Goal: Information Seeking & Learning: Learn about a topic

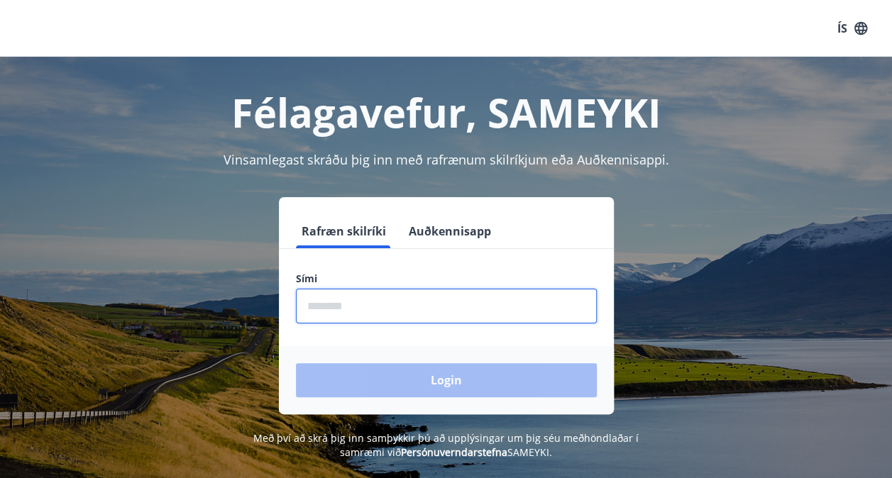
click at [356, 306] on input "phone" at bounding box center [446, 306] width 301 height 35
type input "********"
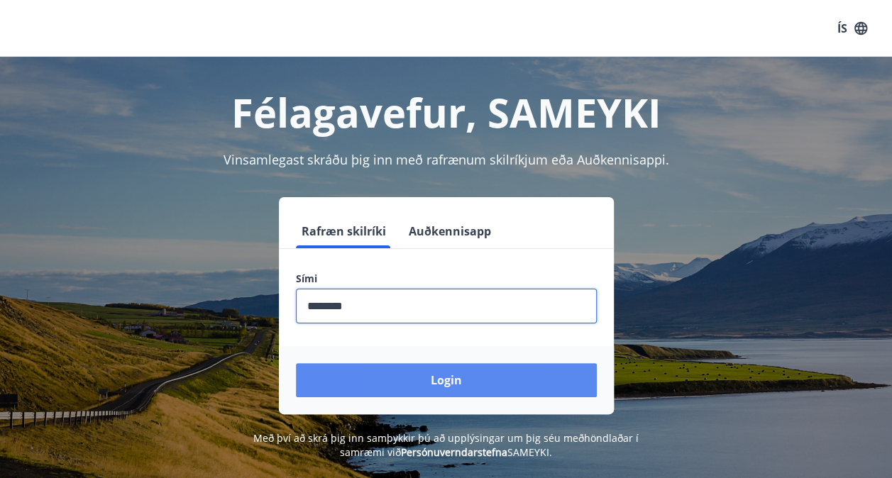
click at [360, 382] on button "Login" at bounding box center [446, 380] width 301 height 34
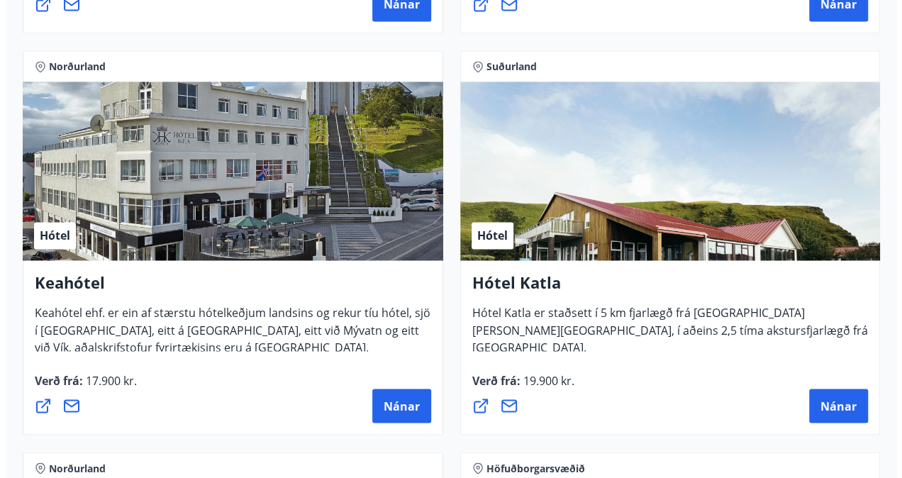
scroll to position [1016, 0]
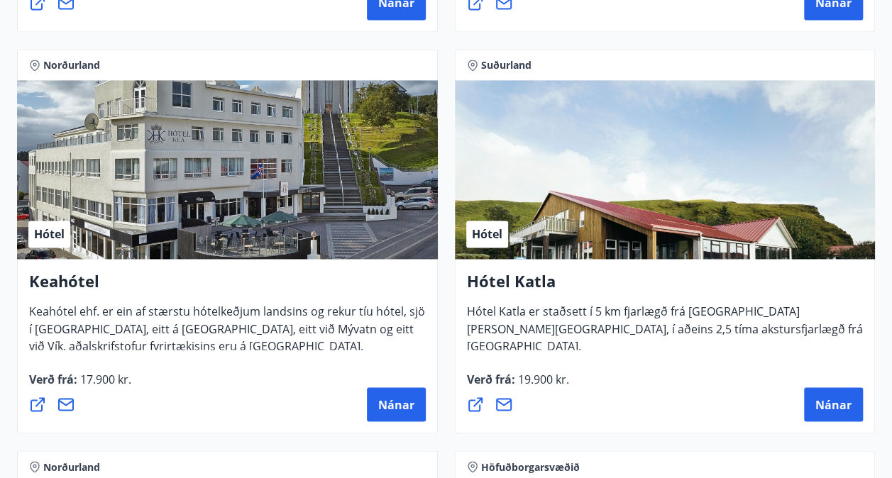
drag, startPoint x: 378, startPoint y: 396, endPoint x: 299, endPoint y: 348, distance: 92.6
click at [299, 348] on div "Keahótel Keahótel ehf. er ein af stærstu hótelkeðjum landsins og rekur tíu hóte…" at bounding box center [227, 346] width 421 height 174
drag, startPoint x: 396, startPoint y: 394, endPoint x: 387, endPoint y: 403, distance: 12.0
click at [387, 403] on span "Nánar" at bounding box center [396, 404] width 36 height 16
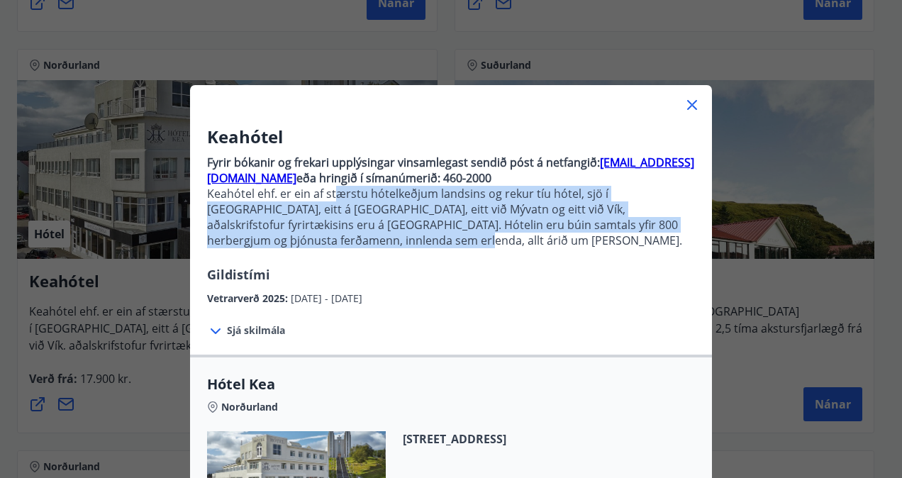
drag, startPoint x: 342, startPoint y: 244, endPoint x: 333, endPoint y: 196, distance: 49.1
click at [333, 196] on p "Keahótel ehf. er ein af stærstu hótelkeðjum landsins og rekur tíu hótel, sjö í …" at bounding box center [451, 217] width 488 height 62
drag, startPoint x: 333, startPoint y: 196, endPoint x: 357, endPoint y: 247, distance: 56.5
click at [357, 247] on p "Keahótel ehf. er ein af stærstu hótelkeðjum landsins og rekur tíu hótel, sjö í …" at bounding box center [451, 217] width 488 height 62
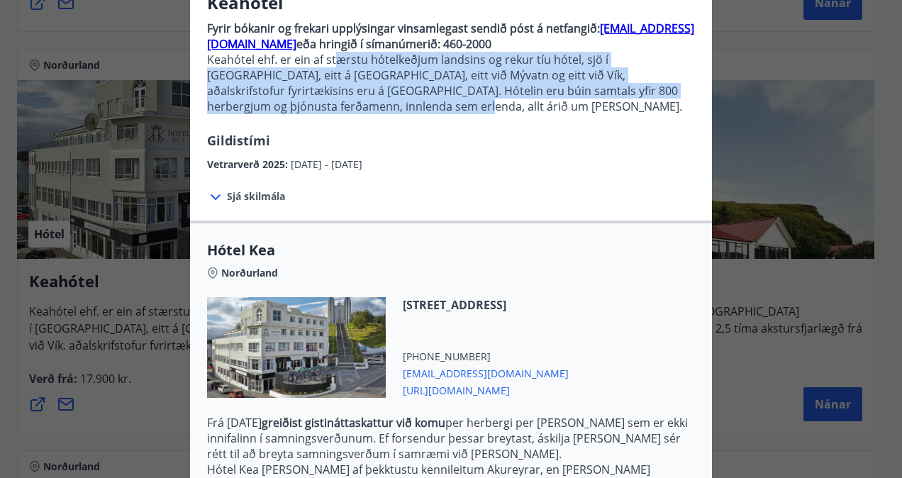
scroll to position [135, 0]
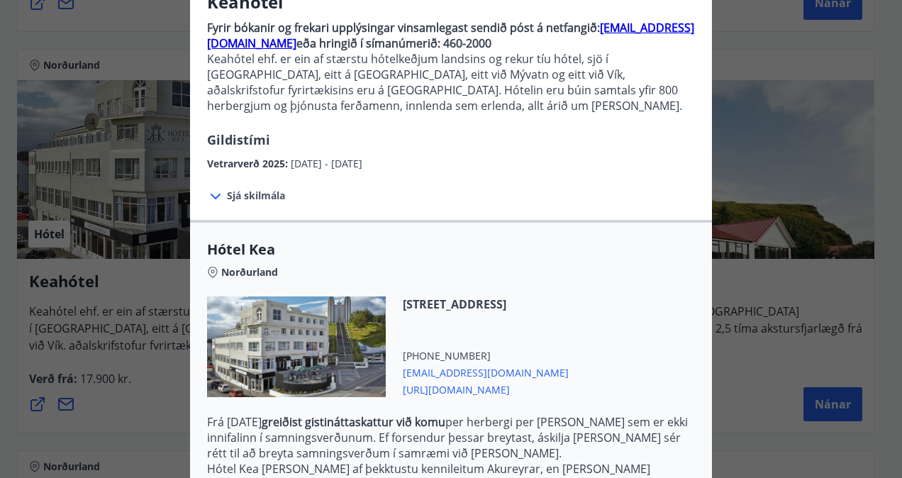
click at [545, 386] on span "https://www.keahotels.is/" at bounding box center [486, 388] width 166 height 17
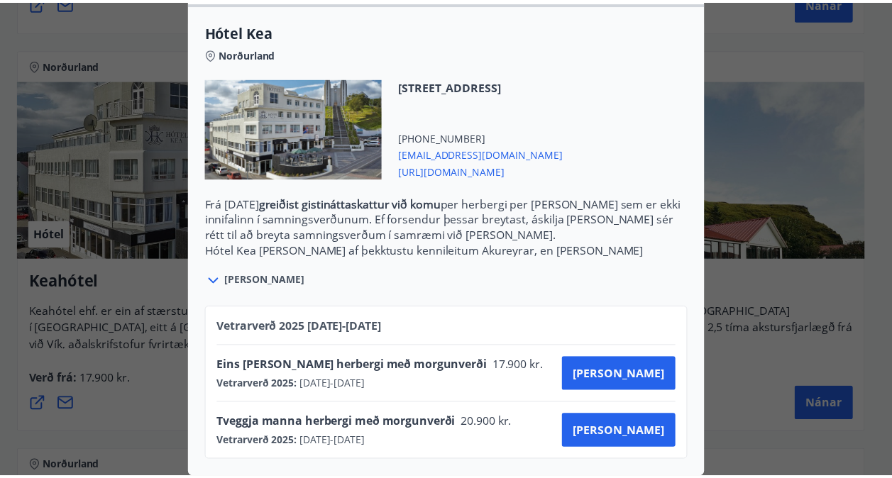
scroll to position [0, 0]
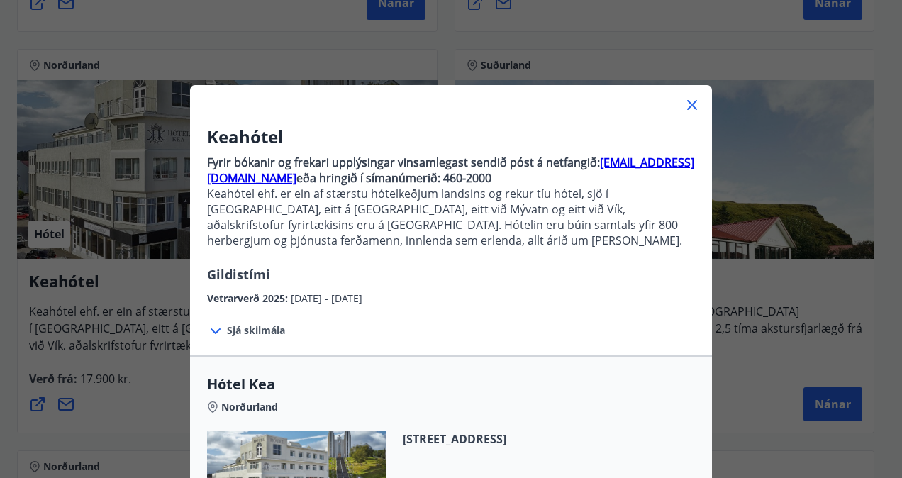
click at [89, 388] on div "Keahótel Fyrir bókanir og frekari upplýsingar vinsamlegast sendið póst á netfan…" at bounding box center [451, 239] width 902 height 478
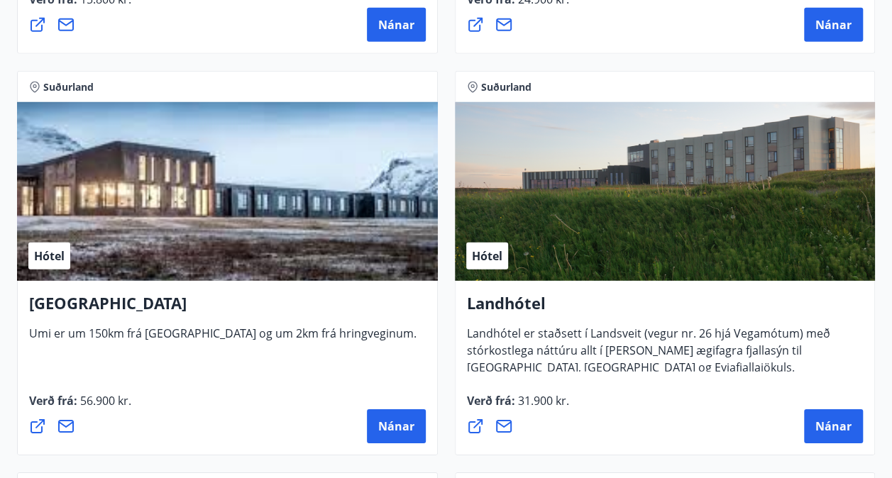
scroll to position [4609, 0]
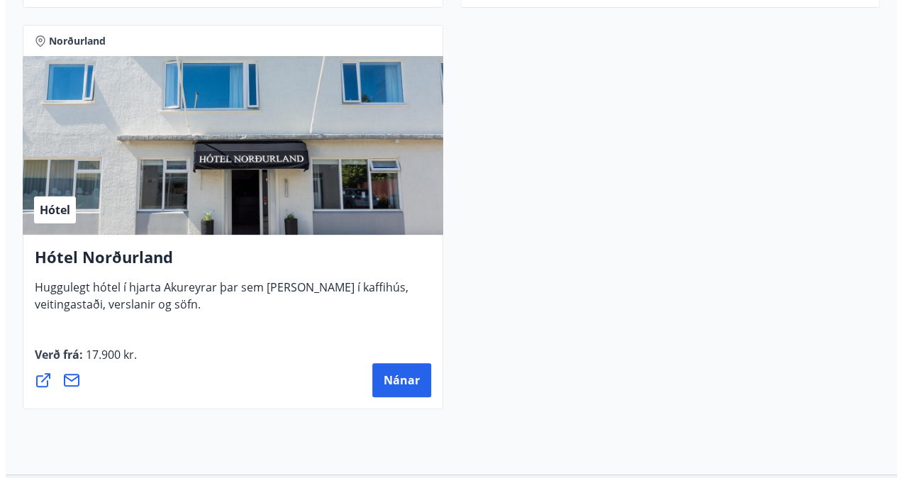
scroll to position [5457, 0]
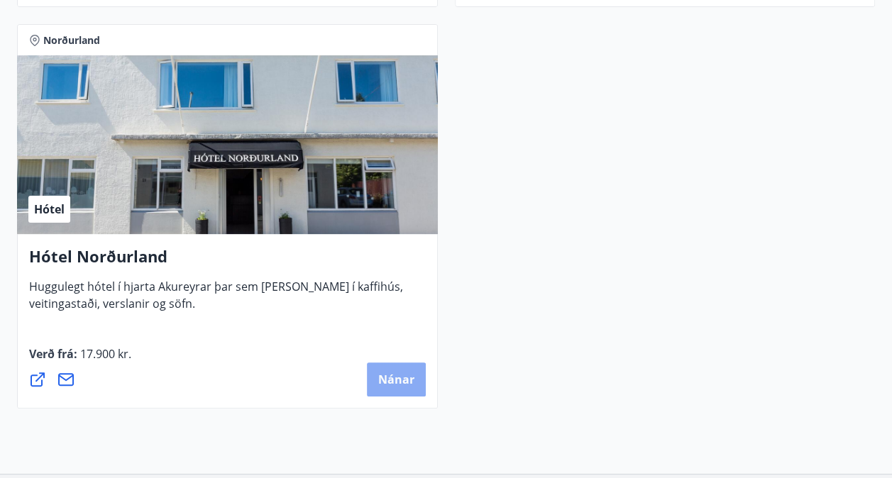
click at [412, 380] on span "Nánar" at bounding box center [396, 380] width 36 height 16
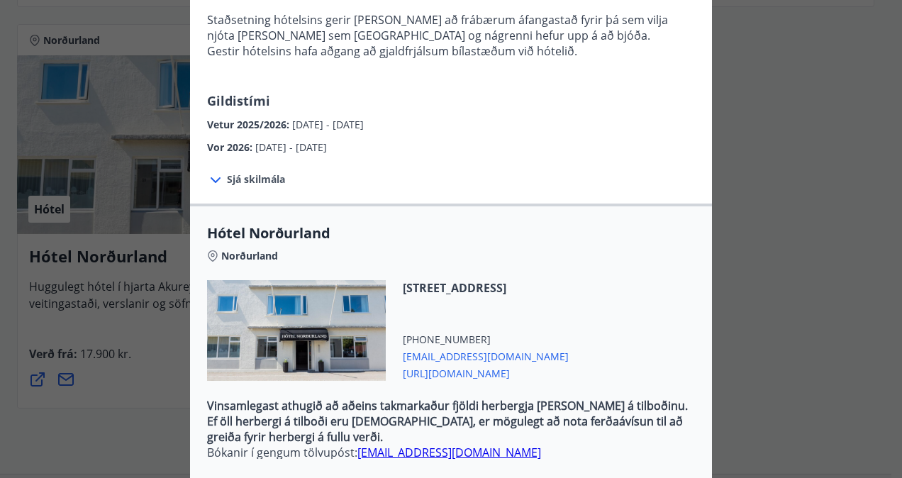
scroll to position [277, 0]
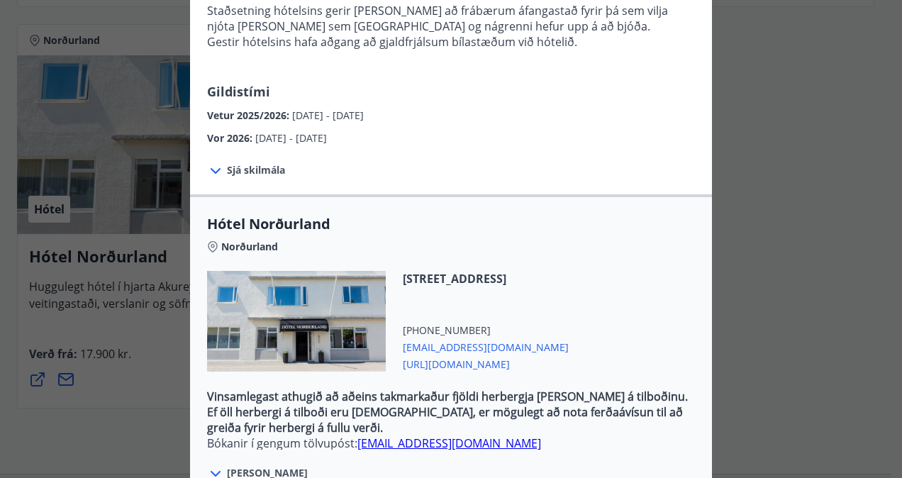
click at [470, 271] on span "Geislagata 7, 600 Akureyri" at bounding box center [486, 279] width 166 height 16
click at [448, 355] on span "https://hotel-nordurland.is/" at bounding box center [486, 363] width 166 height 17
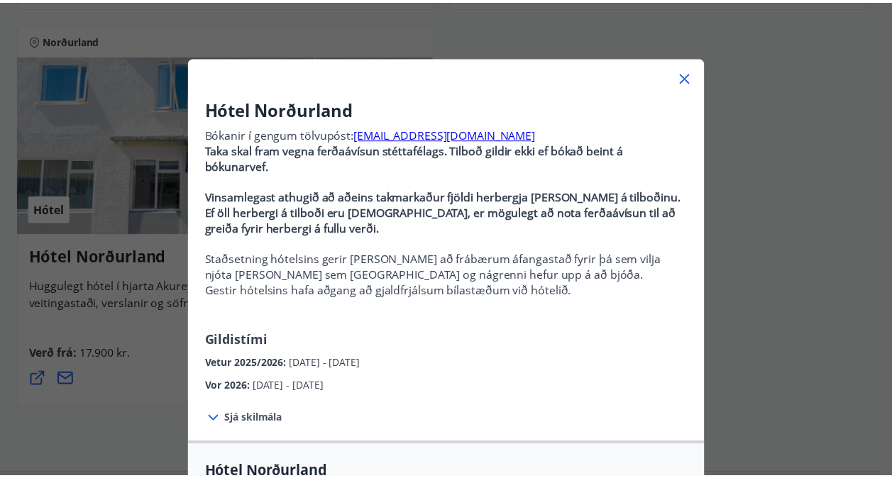
scroll to position [0, 0]
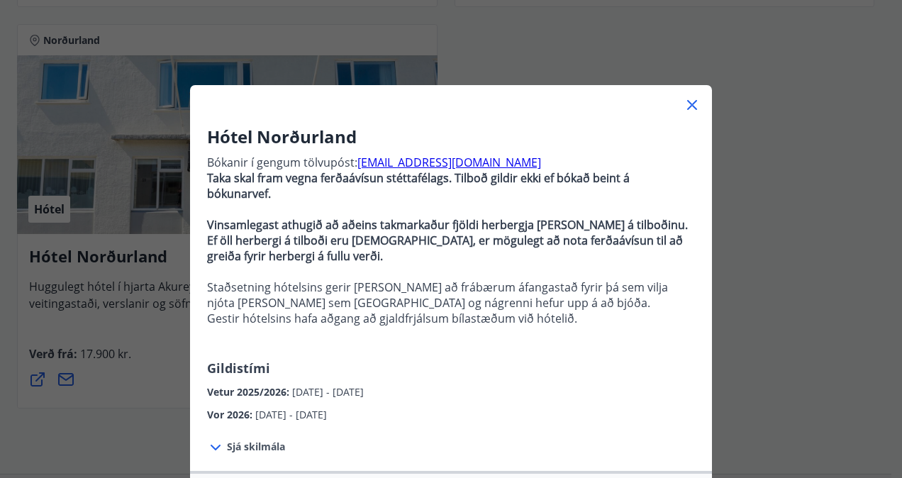
click at [772, 304] on div "Hótel Norðurland Bókanir í gengum tölvupóst: booking@hotel-nordurland.is Taka s…" at bounding box center [451, 239] width 902 height 478
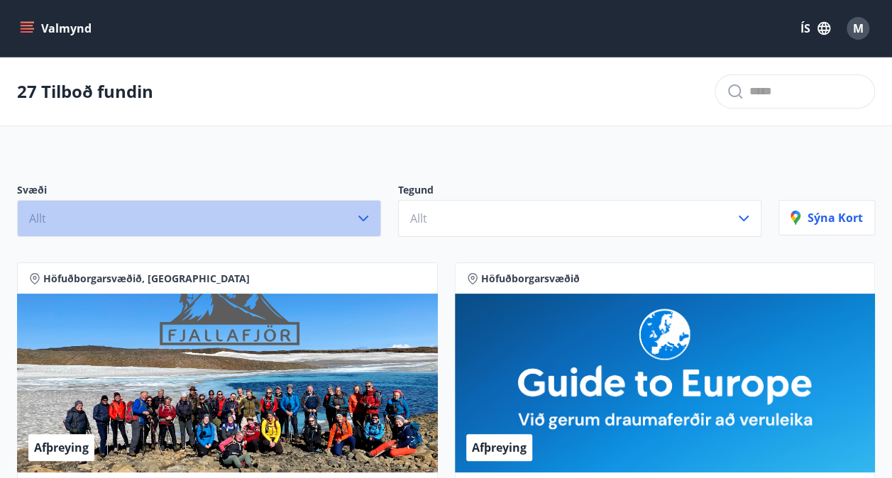
click at [275, 216] on button "Allt" at bounding box center [199, 218] width 364 height 37
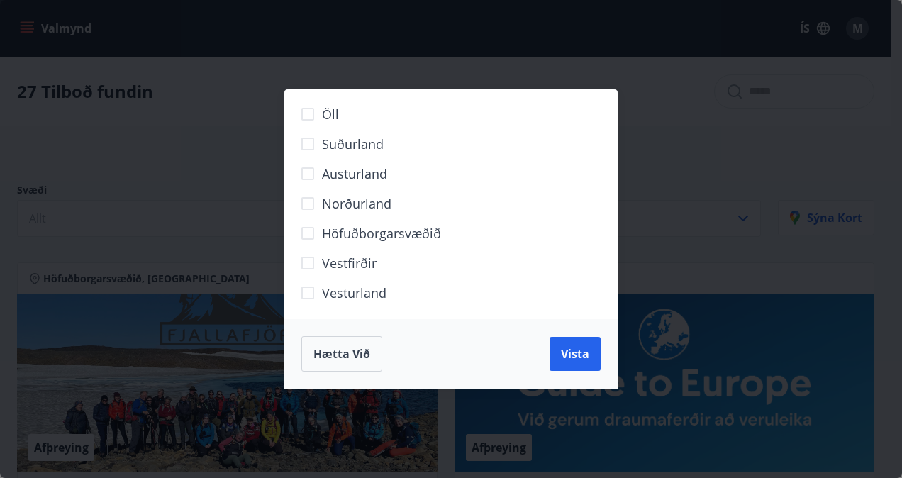
click at [346, 210] on span "Norðurland" at bounding box center [357, 203] width 70 height 18
click at [557, 354] on button "Vista" at bounding box center [575, 354] width 51 height 34
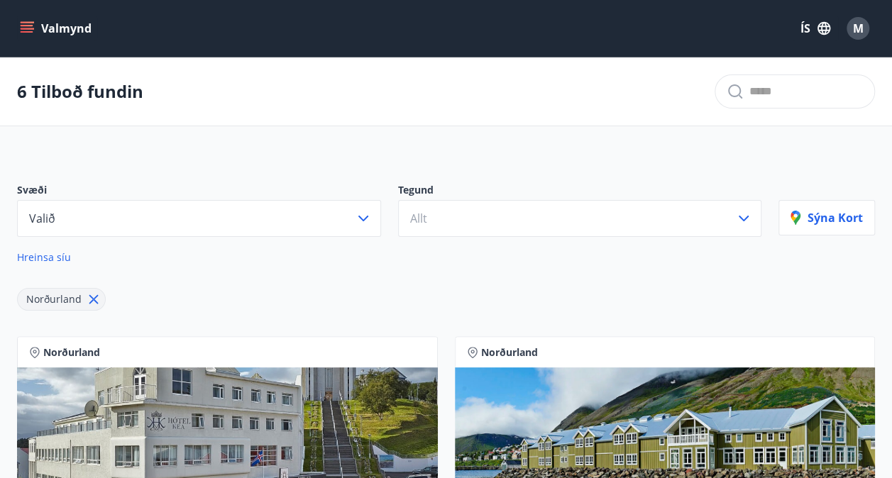
click at [41, 28] on button "Valmynd" at bounding box center [57, 29] width 80 height 26
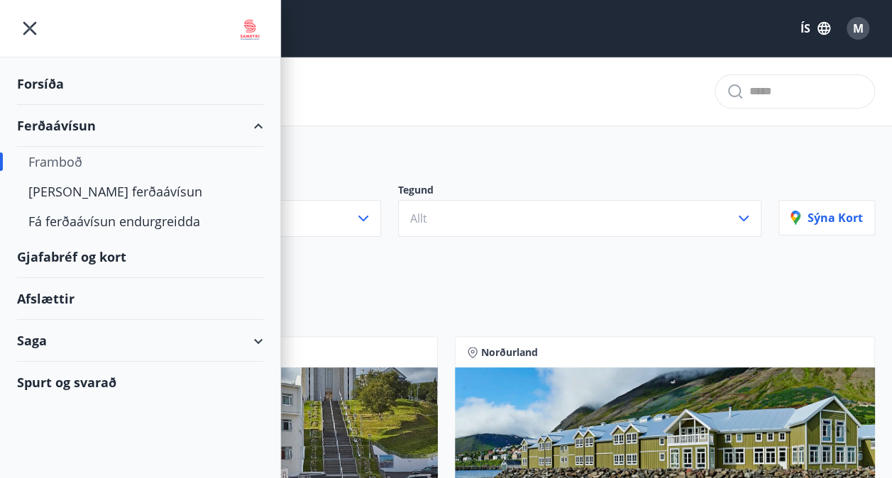
click at [84, 261] on div "Gjafabréf og kort" at bounding box center [140, 257] width 246 height 42
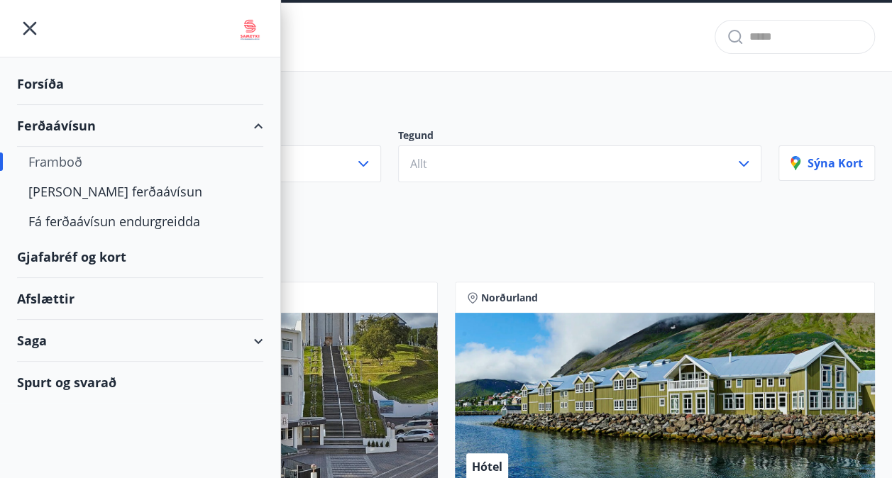
scroll to position [55, 0]
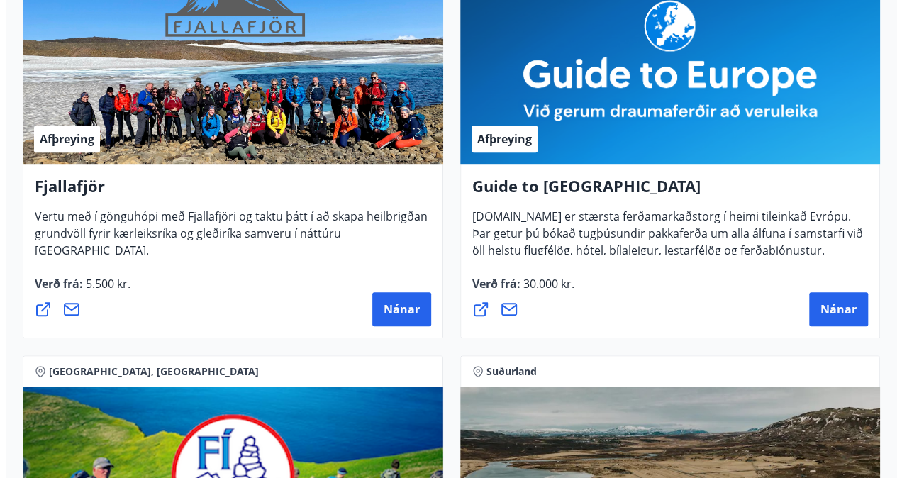
scroll to position [310, 0]
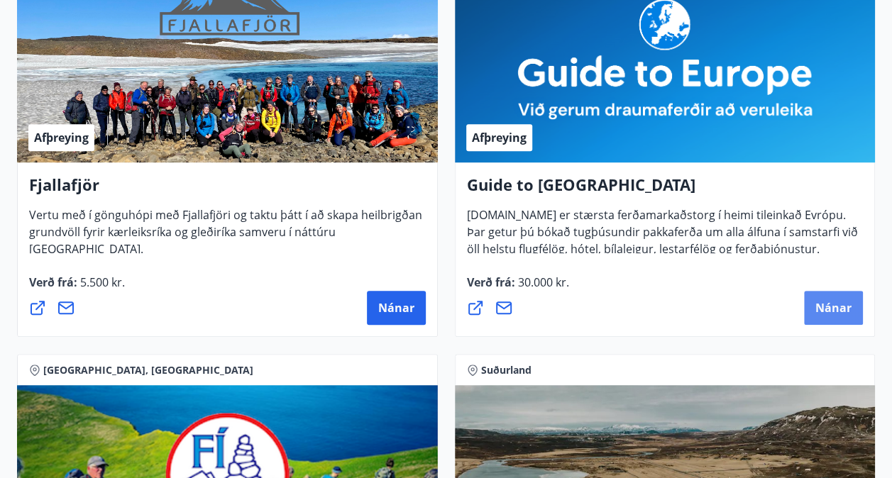
click at [843, 309] on span "Nánar" at bounding box center [833, 308] width 36 height 16
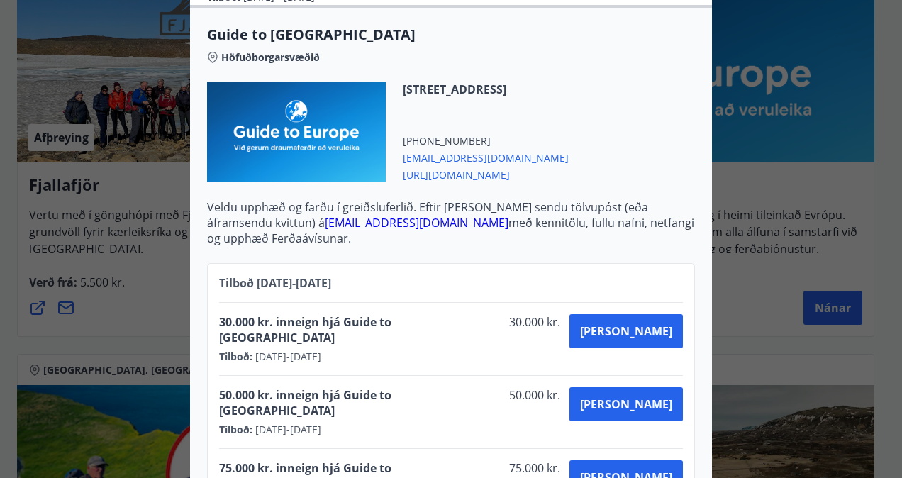
scroll to position [670, 0]
